Goal: Transaction & Acquisition: Purchase product/service

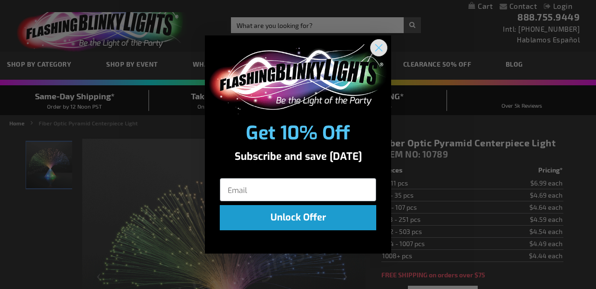
click at [376, 51] on circle "Close dialog" at bounding box center [378, 47] width 15 height 15
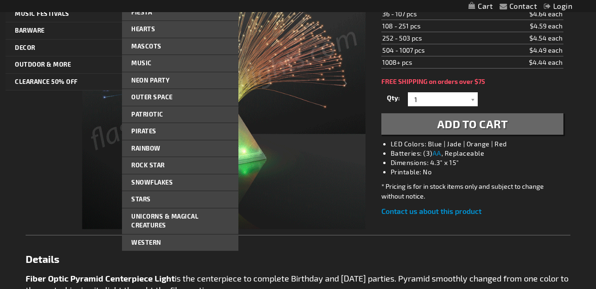
scroll to position [201, 0]
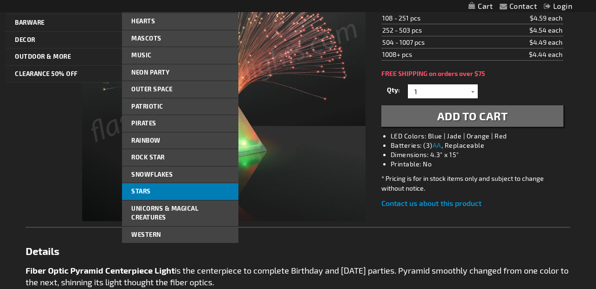
click at [139, 191] on span "Stars" at bounding box center [141, 190] width 20 height 7
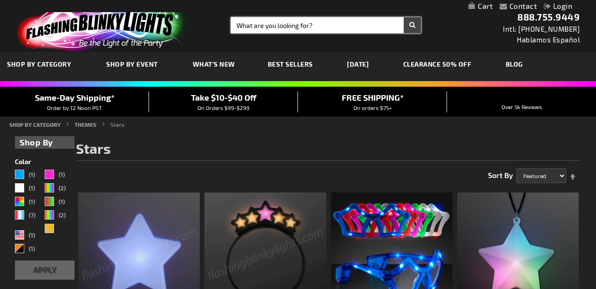
click at [276, 23] on input "Search" at bounding box center [326, 25] width 190 height 16
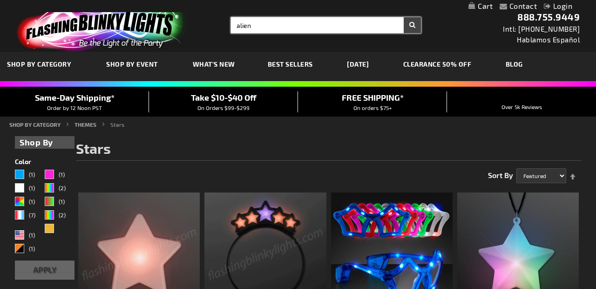
type input "alien"
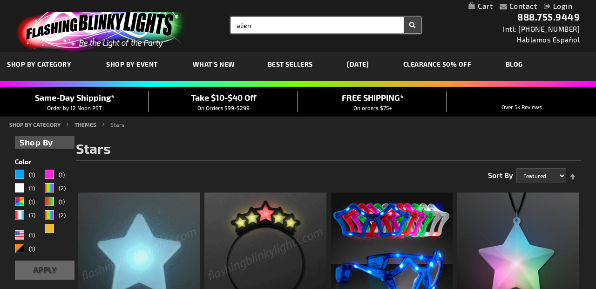
click at [404, 17] on button "Search" at bounding box center [412, 25] width 17 height 16
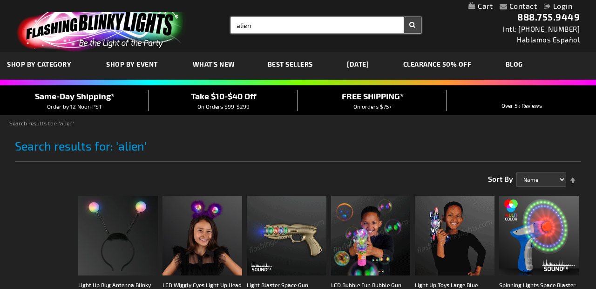
click at [265, 26] on input "alien" at bounding box center [326, 25] width 190 height 16
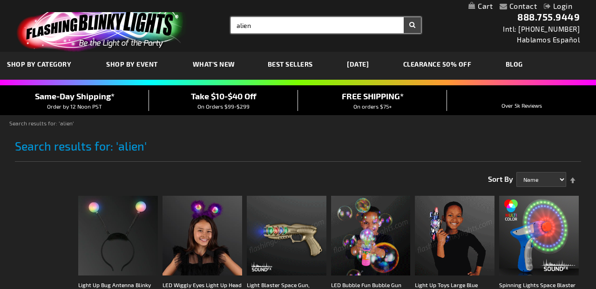
click at [265, 26] on input "alien" at bounding box center [326, 25] width 190 height 16
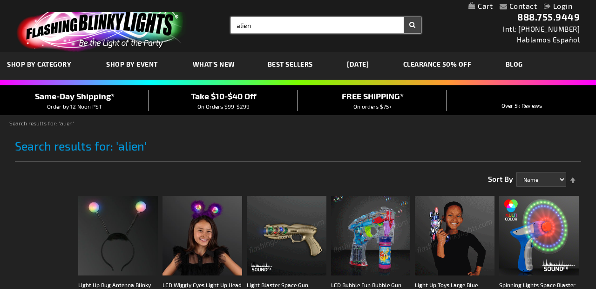
click at [265, 26] on input "alien" at bounding box center [326, 25] width 190 height 16
type input "space"
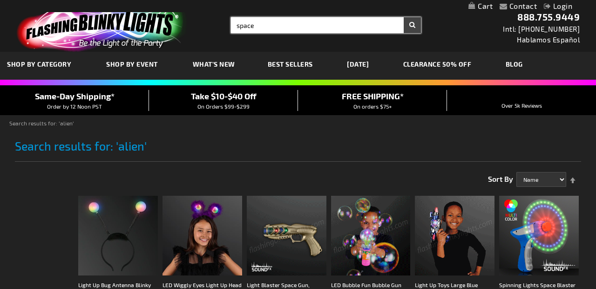
click at [404, 17] on button "Search" at bounding box center [412, 25] width 17 height 16
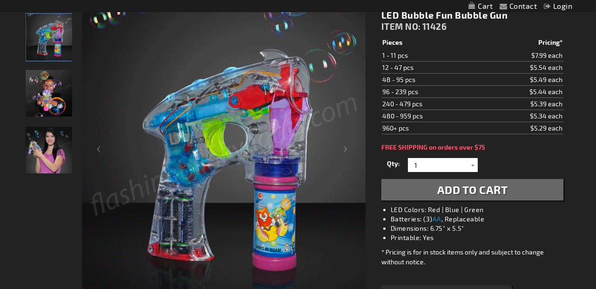
scroll to position [140, 0]
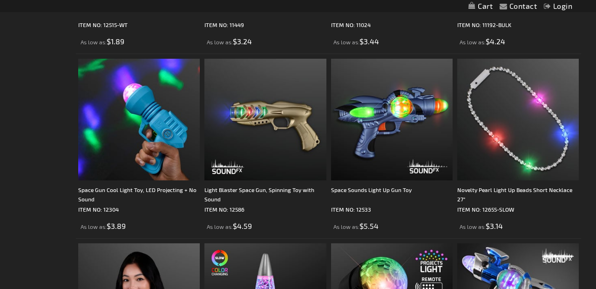
scroll to position [504, 0]
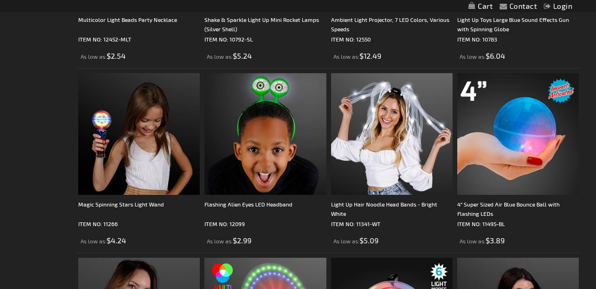
scroll to position [860, 0]
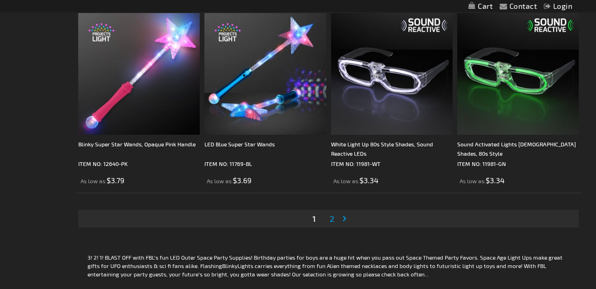
scroll to position [2764, 0]
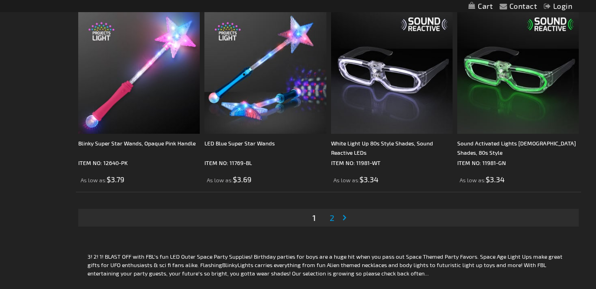
click at [332, 221] on span "2" at bounding box center [332, 217] width 5 height 10
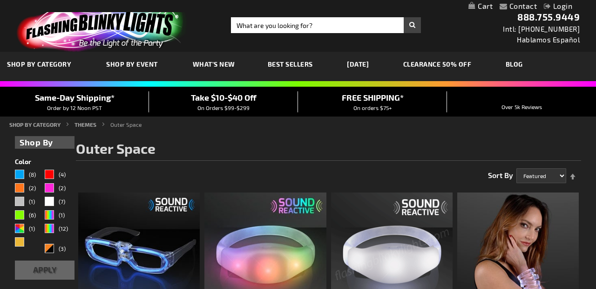
click at [444, 63] on link "CLEARANCE 50% OFF" at bounding box center [437, 63] width 82 height 31
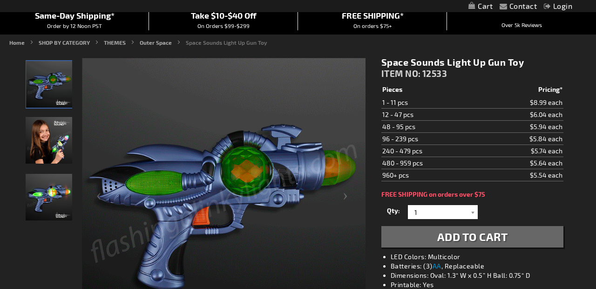
scroll to position [96, 0]
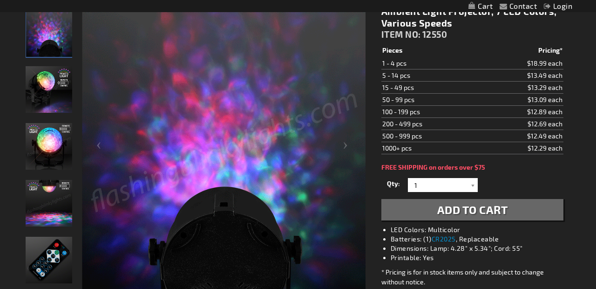
scroll to position [132, 0]
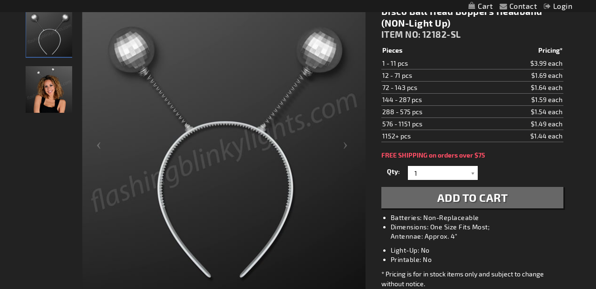
scroll to position [139, 0]
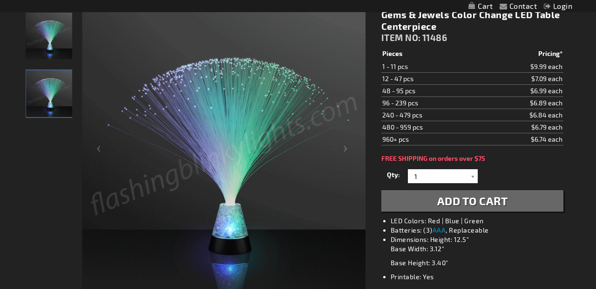
scroll to position [132, 0]
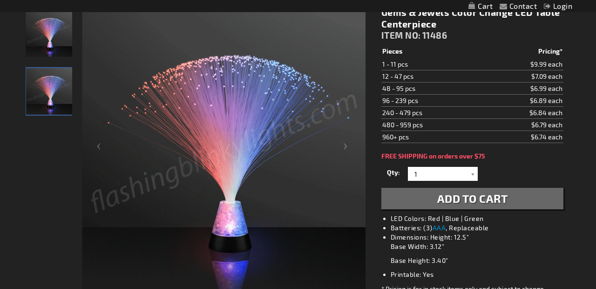
click at [454, 204] on span "Add to Cart" at bounding box center [472, 198] width 71 height 14
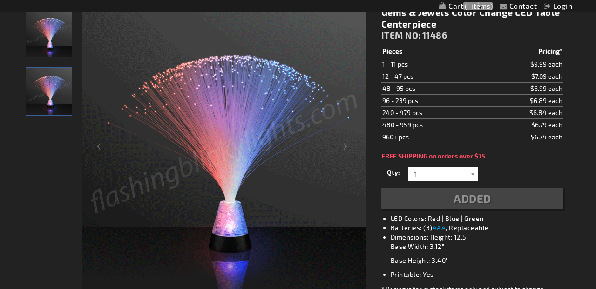
scroll to position [153, 0]
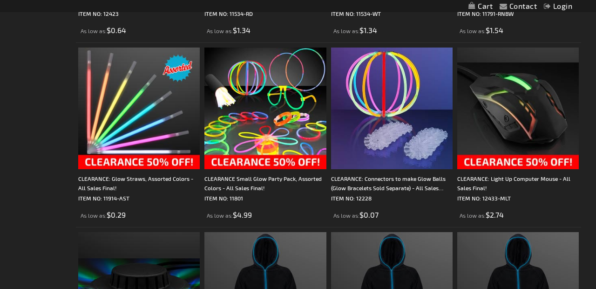
scroll to position [1625, 0]
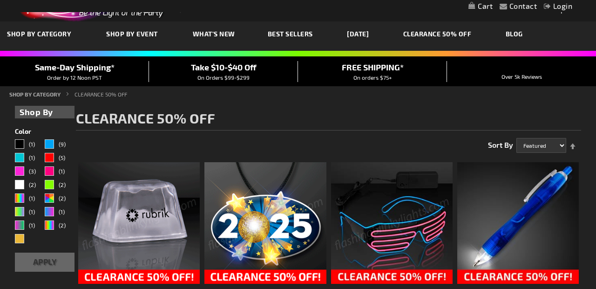
scroll to position [0, 0]
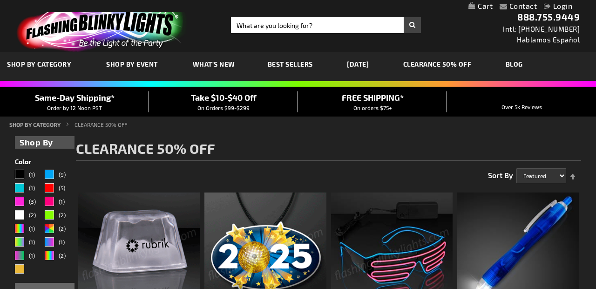
click at [220, 62] on span "What's New" at bounding box center [214, 64] width 42 height 8
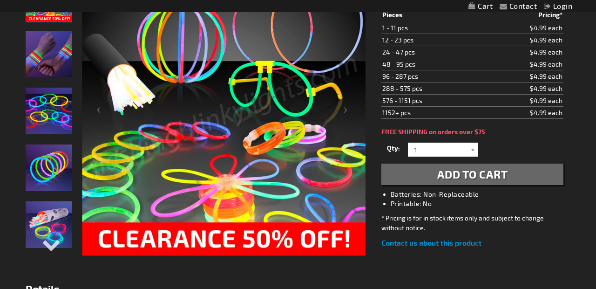
scroll to position [173, 0]
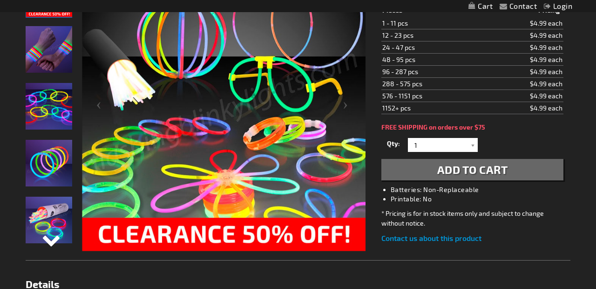
click at [48, 244] on div "Next" at bounding box center [49, 247] width 14 height 20
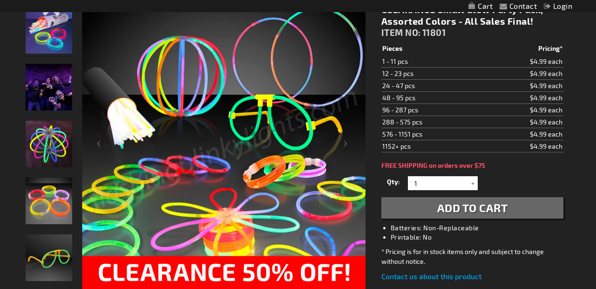
scroll to position [136, 0]
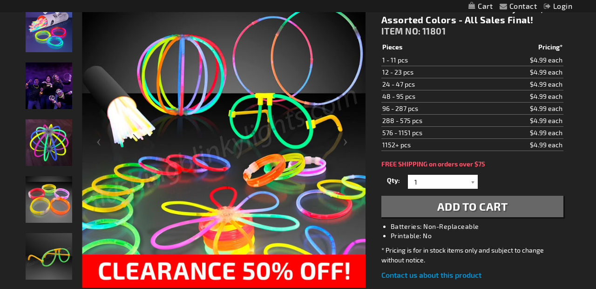
click at [489, 207] on span "Add to Cart" at bounding box center [472, 206] width 71 height 14
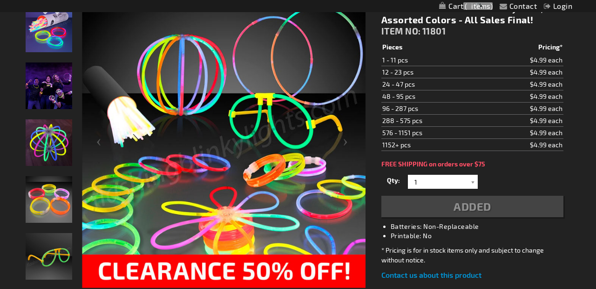
scroll to position [157, 0]
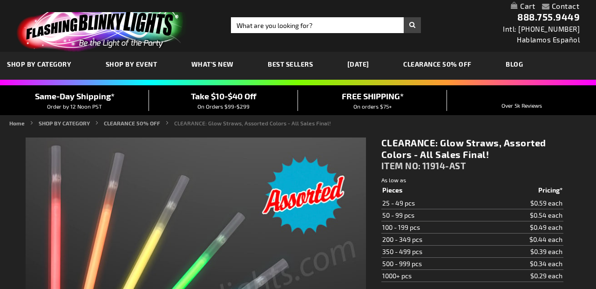
type input "5630"
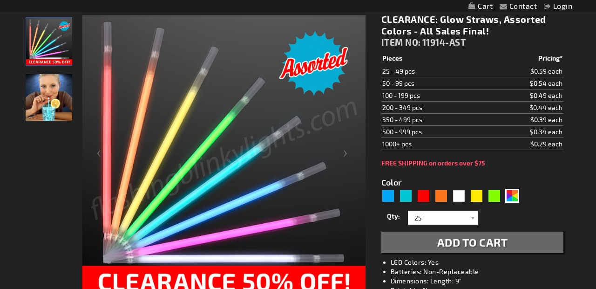
scroll to position [126, 0]
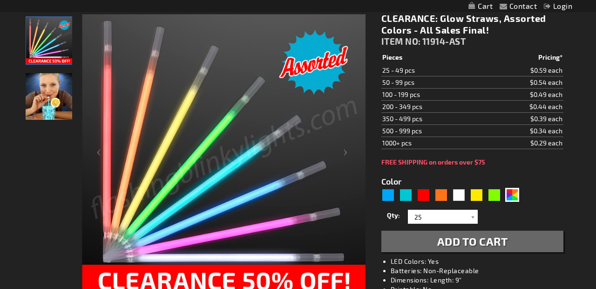
click at [485, 157] on div "CLEARANCE: Glow Straws, Assorted Colors - All Sales Final! ITEM NO: 11914-AST $…" at bounding box center [473, 173] width 196 height 335
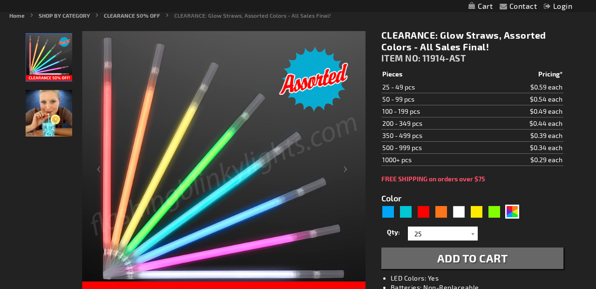
scroll to position [102, 0]
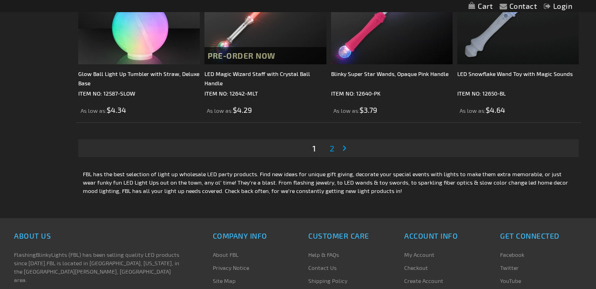
scroll to position [2838, 0]
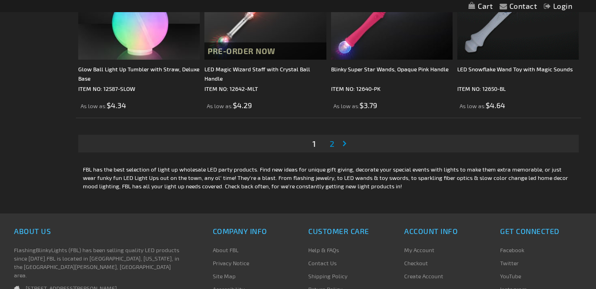
click at [332, 150] on link "Page 2" at bounding box center [332, 144] width 8 height 14
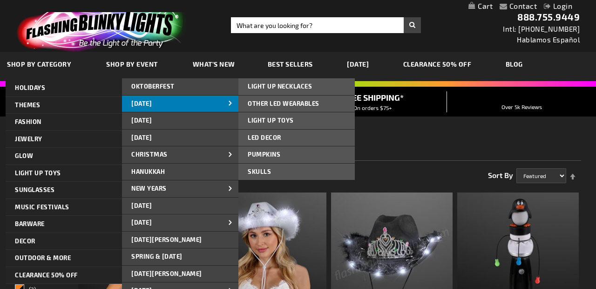
click at [137, 103] on span "[DATE]" at bounding box center [141, 103] width 20 height 7
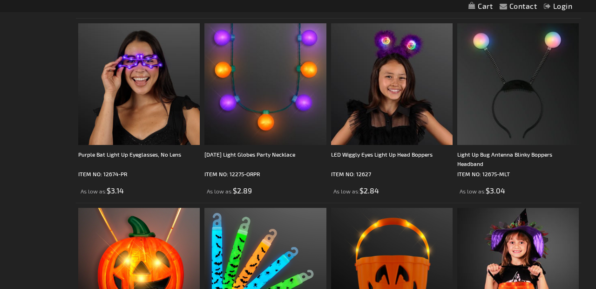
scroll to position [624, 0]
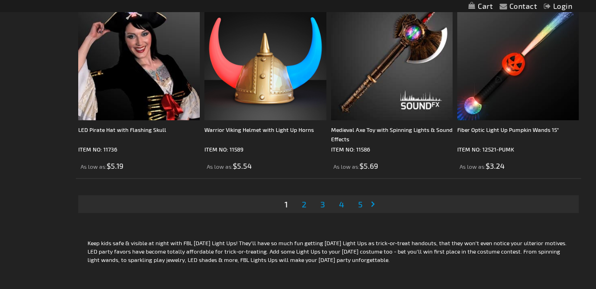
scroll to position [2863, 0]
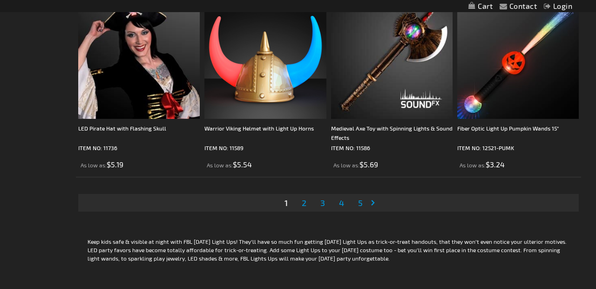
click at [303, 206] on span "2" at bounding box center [304, 203] width 5 height 10
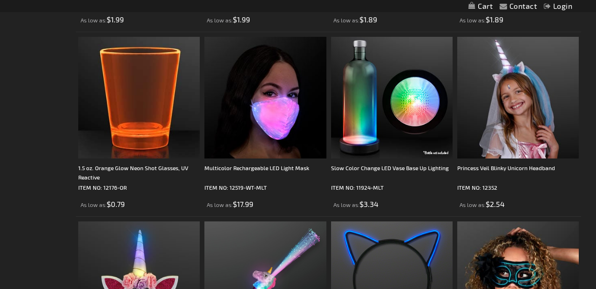
scroll to position [2643, 0]
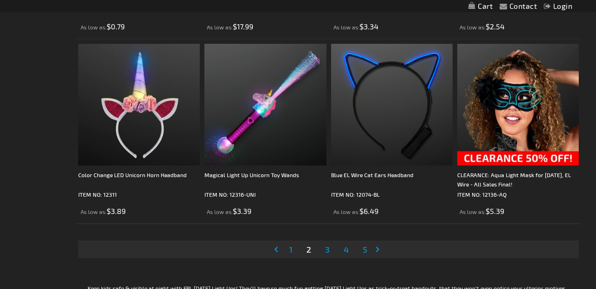
scroll to position [2817, 0]
click at [330, 250] on link "Page 3" at bounding box center [327, 249] width 8 height 14
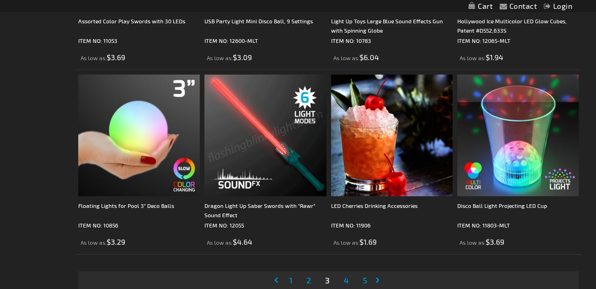
scroll to position [2787, 0]
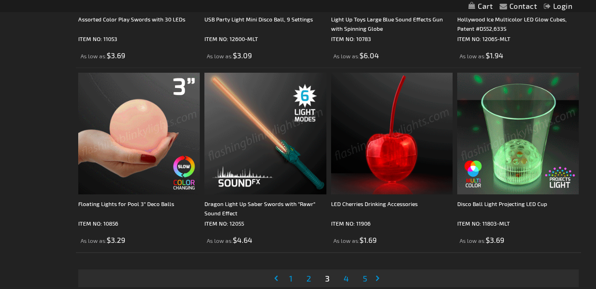
click at [345, 279] on span "4" at bounding box center [346, 278] width 5 height 10
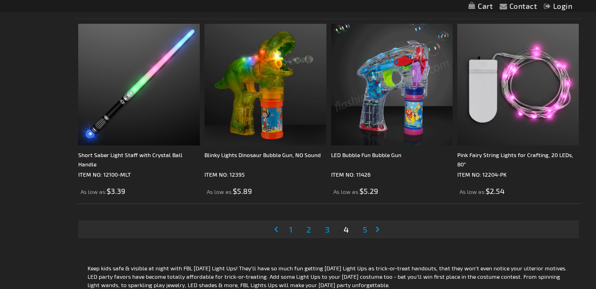
scroll to position [2838, 0]
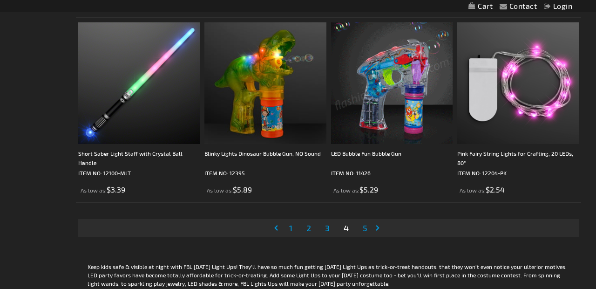
click at [363, 233] on span "5" at bounding box center [365, 228] width 5 height 10
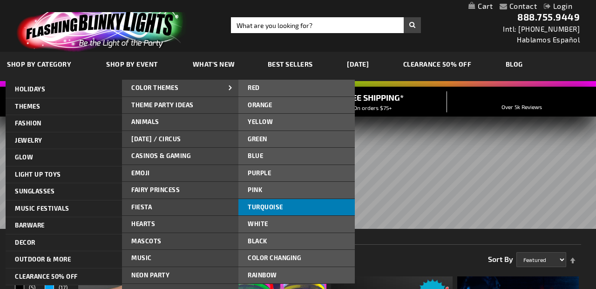
click at [306, 204] on link "Turquoise" at bounding box center [297, 207] width 116 height 17
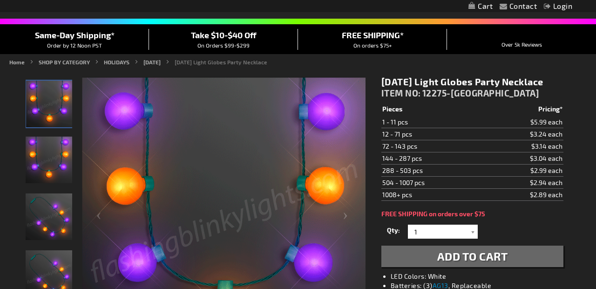
scroll to position [68, 0]
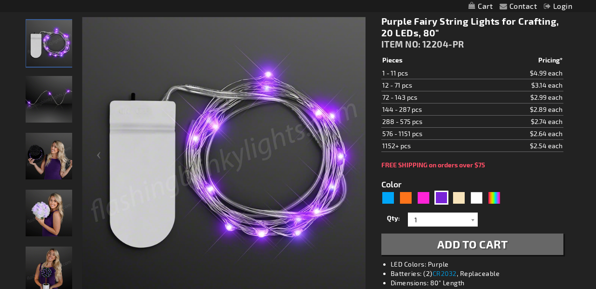
scroll to position [126, 0]
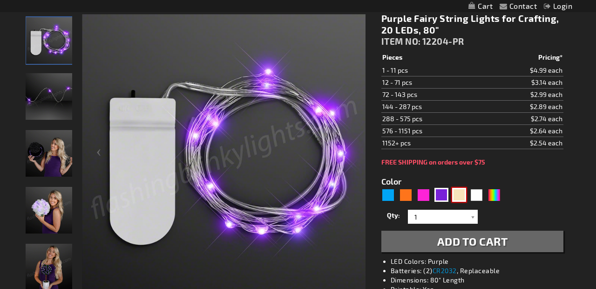
click at [455, 198] on div "Warm White" at bounding box center [459, 195] width 14 height 14
type input "5670"
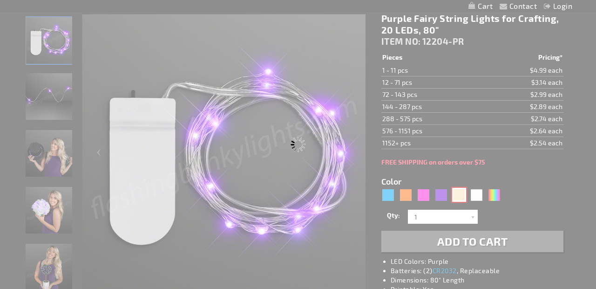
type input "12204-WMWT"
type input "Customize - Warm White Fairy String Lights for Crafts, 20 LEDs, 80&quot; - ITEM…"
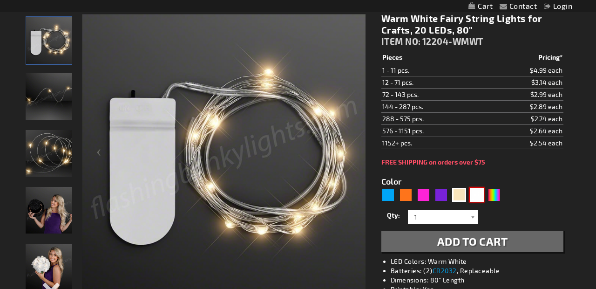
click at [475, 197] on div "White" at bounding box center [477, 195] width 14 height 14
type input "5646"
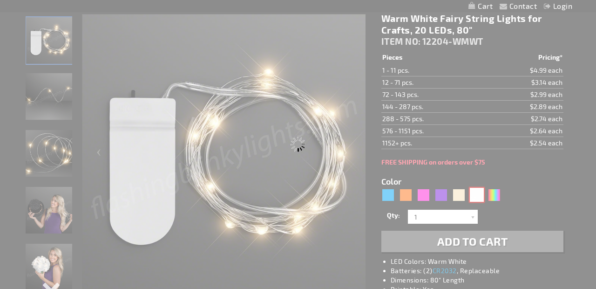
type input "12204-COOL"
type input "Customize - Cool White Fairy String Lights for Crafts, 20 LEDs, 80&quot; - ITEM…"
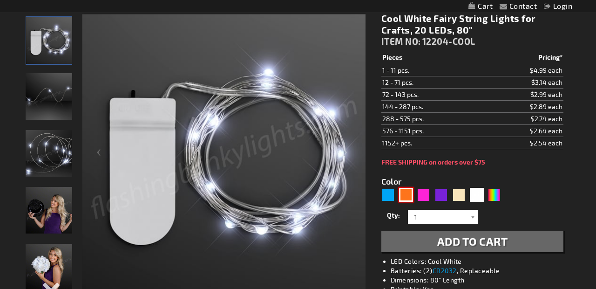
click at [405, 195] on div "Orange" at bounding box center [406, 195] width 14 height 14
type input "5637"
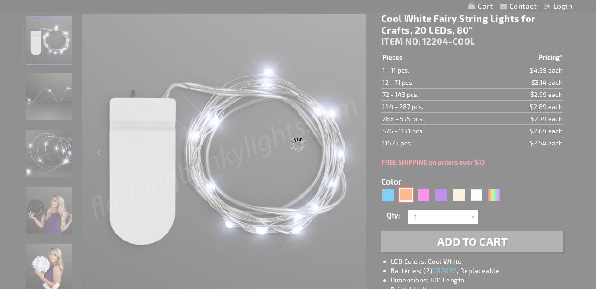
type input "12204-OR"
type input "Customize - Orange Fairy String Lights for Crafting, 20 LEDs, 80&quot; - ITEM N…"
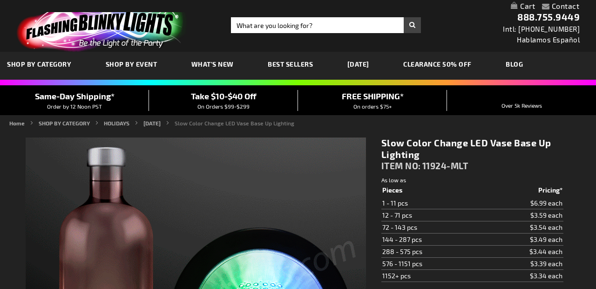
type input "5659"
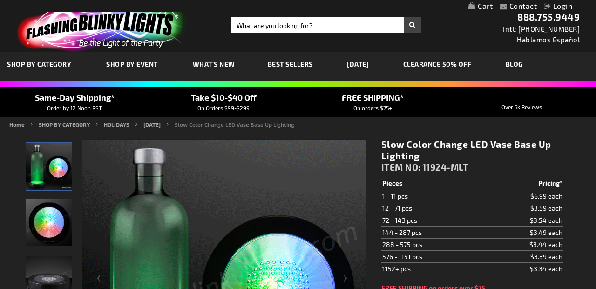
scroll to position [5, 0]
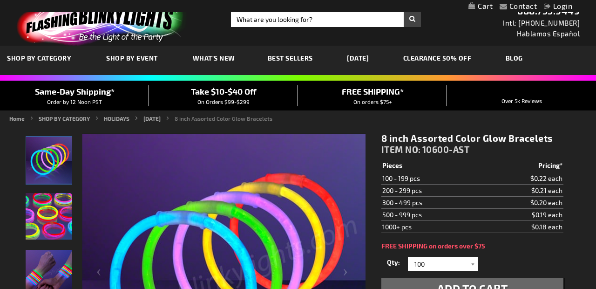
scroll to position [6, 0]
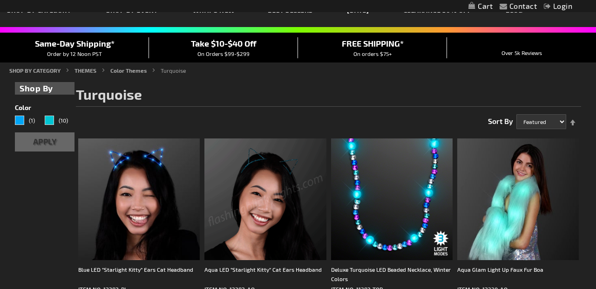
scroll to position [41, 0]
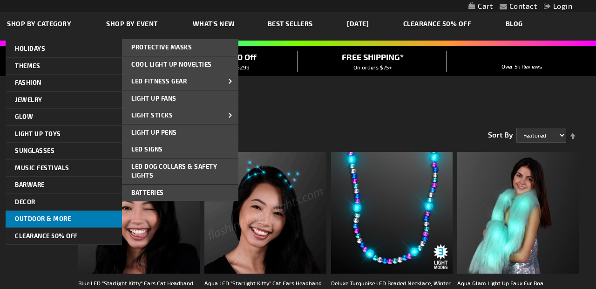
click at [49, 221] on span "Outdoor & More" at bounding box center [43, 218] width 56 height 7
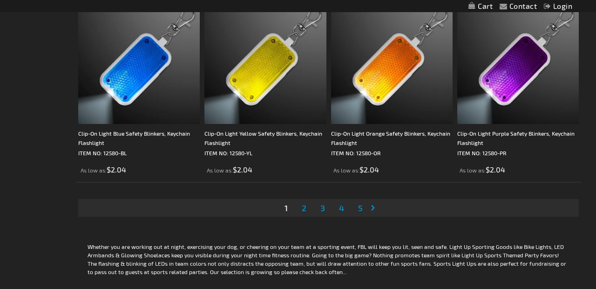
scroll to position [2857, 0]
click at [307, 213] on link "Page 2" at bounding box center [304, 208] width 8 height 14
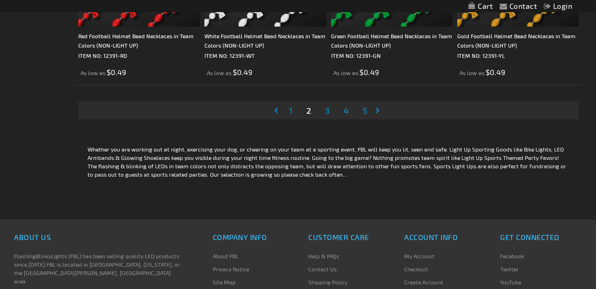
scroll to position [2996, 0]
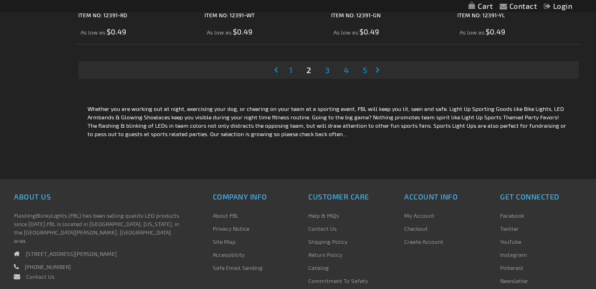
click at [328, 75] on span "3" at bounding box center [327, 70] width 5 height 10
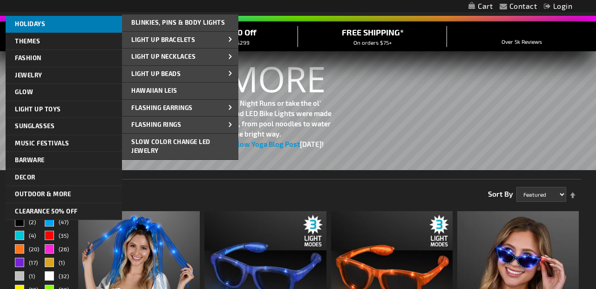
scroll to position [66, 0]
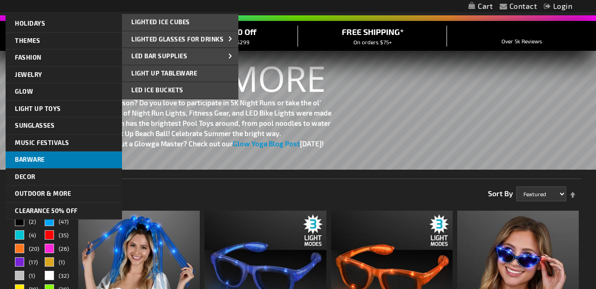
click at [29, 157] on span "Barware" at bounding box center [30, 159] width 30 height 7
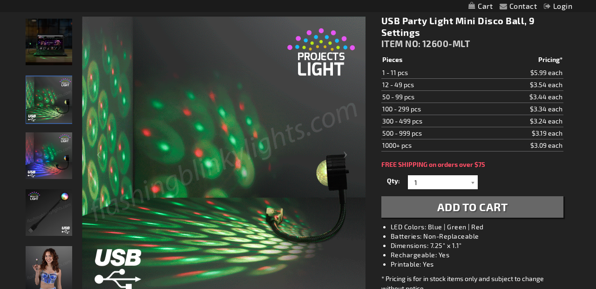
scroll to position [128, 0]
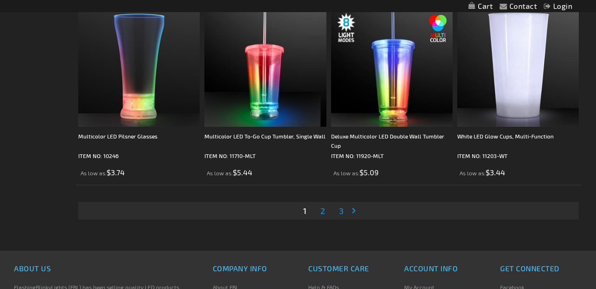
scroll to position [2856, 0]
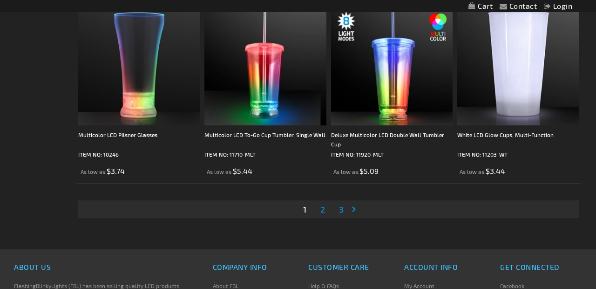
click at [321, 214] on span "2" at bounding box center [323, 209] width 5 height 10
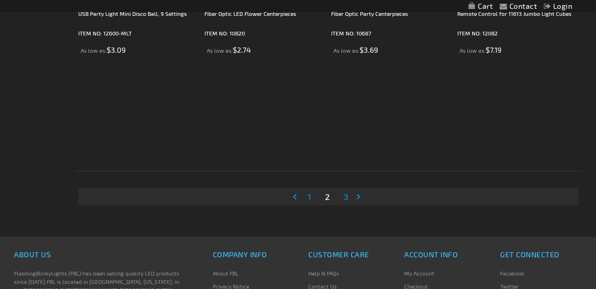
scroll to position [2825, 0]
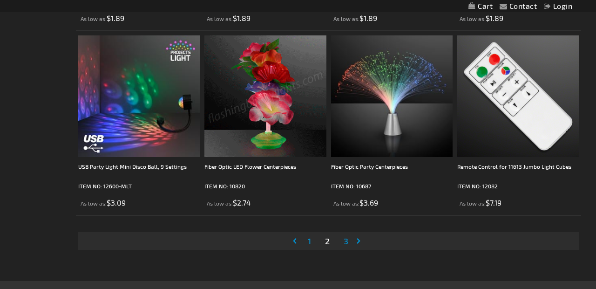
click at [348, 246] on span "3" at bounding box center [346, 241] width 5 height 10
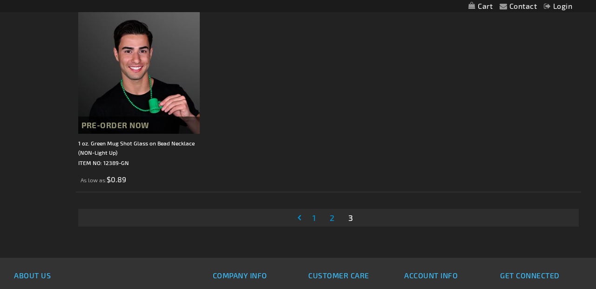
scroll to position [661, 0]
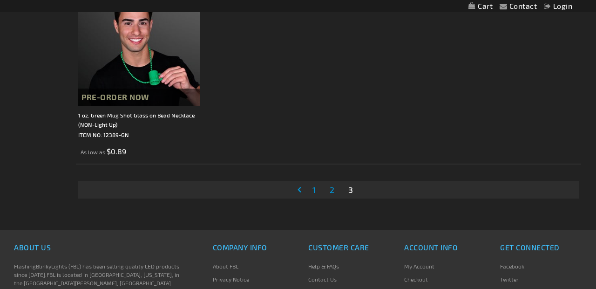
click at [330, 191] on span "2" at bounding box center [332, 189] width 5 height 10
